Goal: Transaction & Acquisition: Purchase product/service

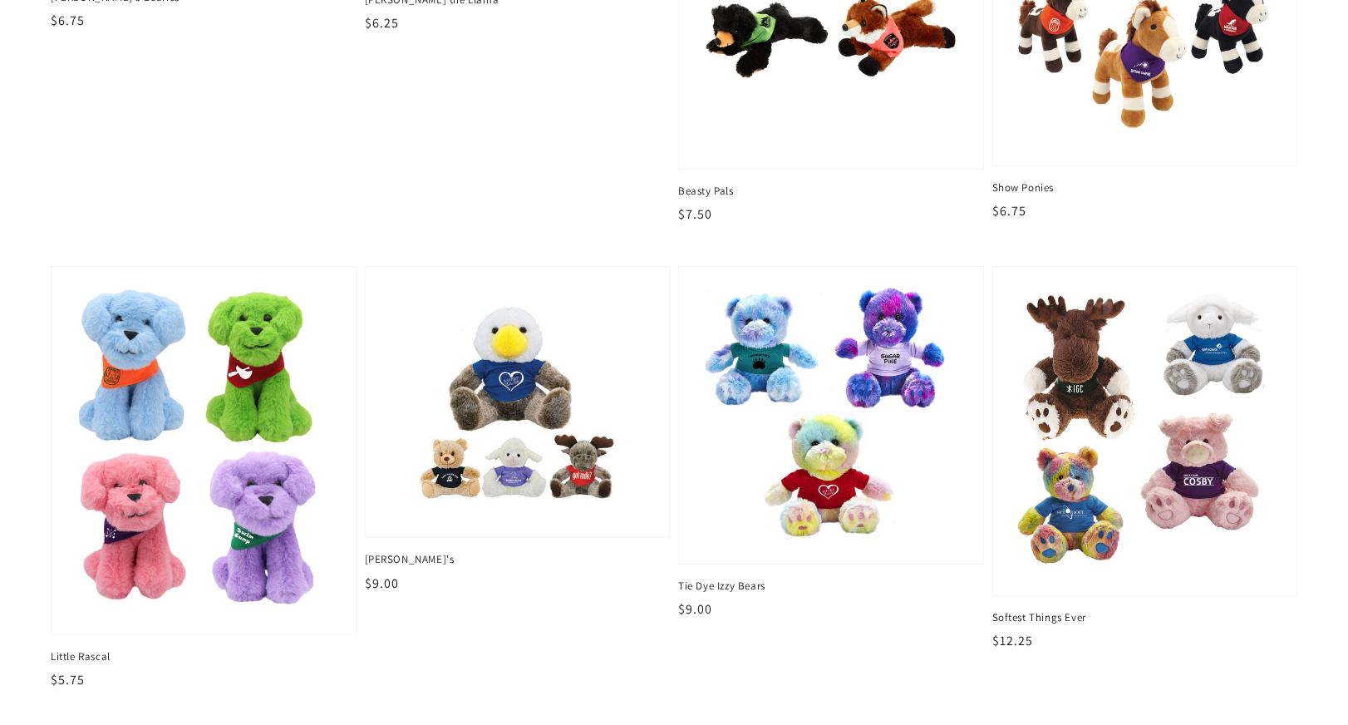
scroll to position [1363, 0]
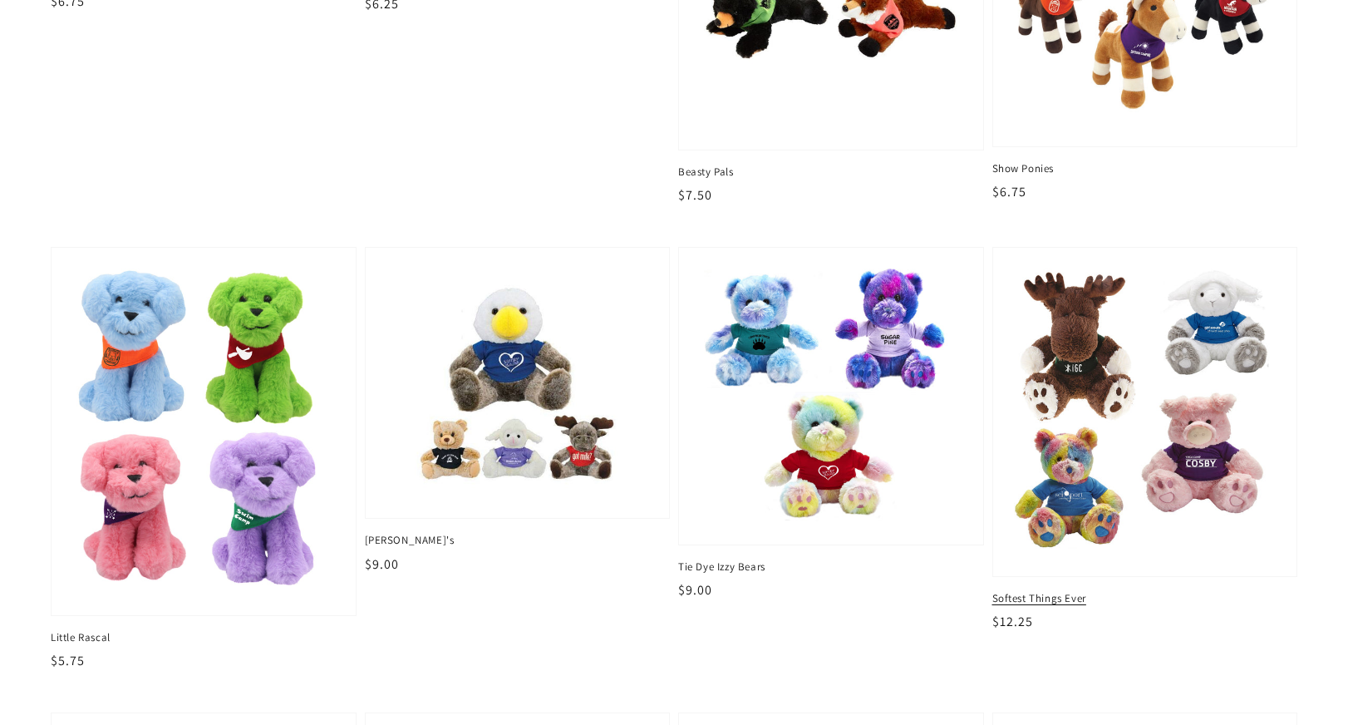
click at [1063, 485] on img at bounding box center [1144, 411] width 278 height 303
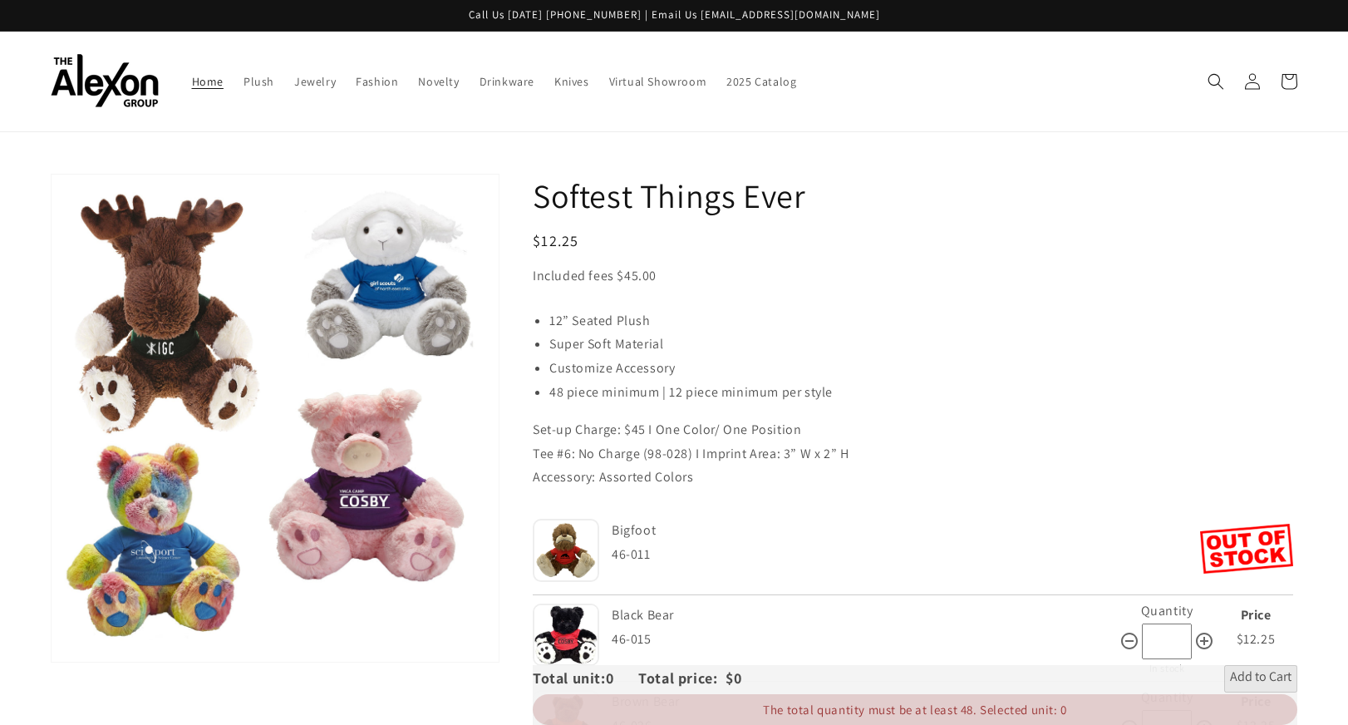
click at [219, 80] on span "Home" at bounding box center [208, 81] width 32 height 15
